Goal: Information Seeking & Learning: Learn about a topic

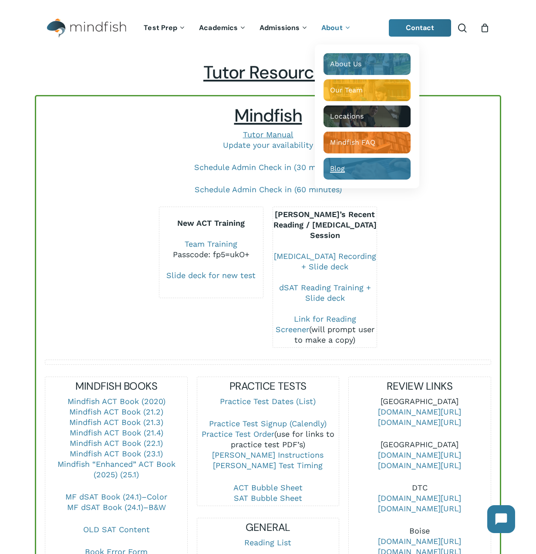
click at [337, 165] on span "Blog" at bounding box center [337, 168] width 15 height 8
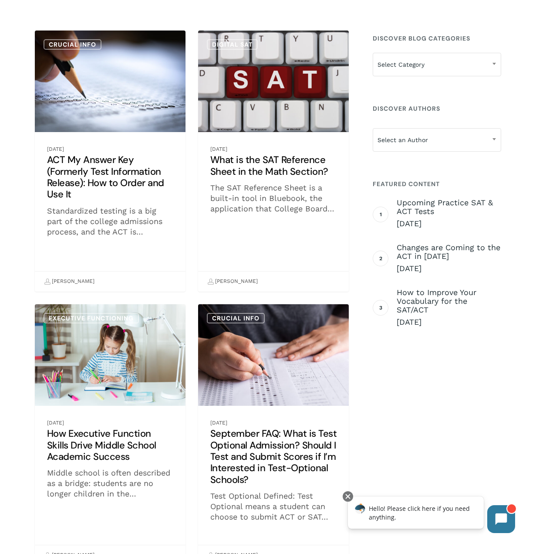
scroll to position [131, 0]
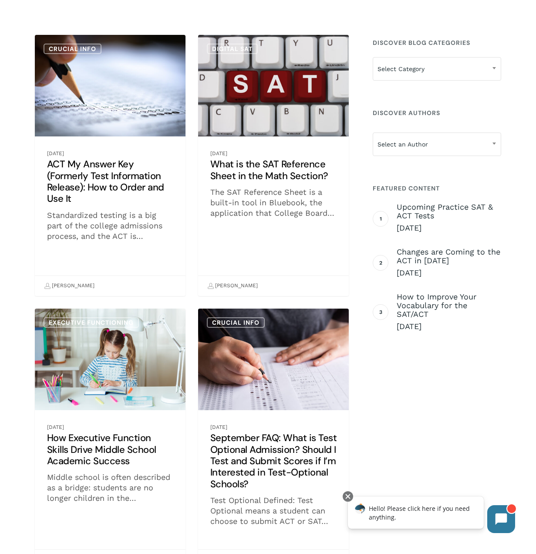
click at [88, 177] on link "ACT My Answer Key (Formerly Test Information Release): How to Order and Use It" at bounding box center [110, 165] width 151 height 261
